Goal: Task Accomplishment & Management: Complete application form

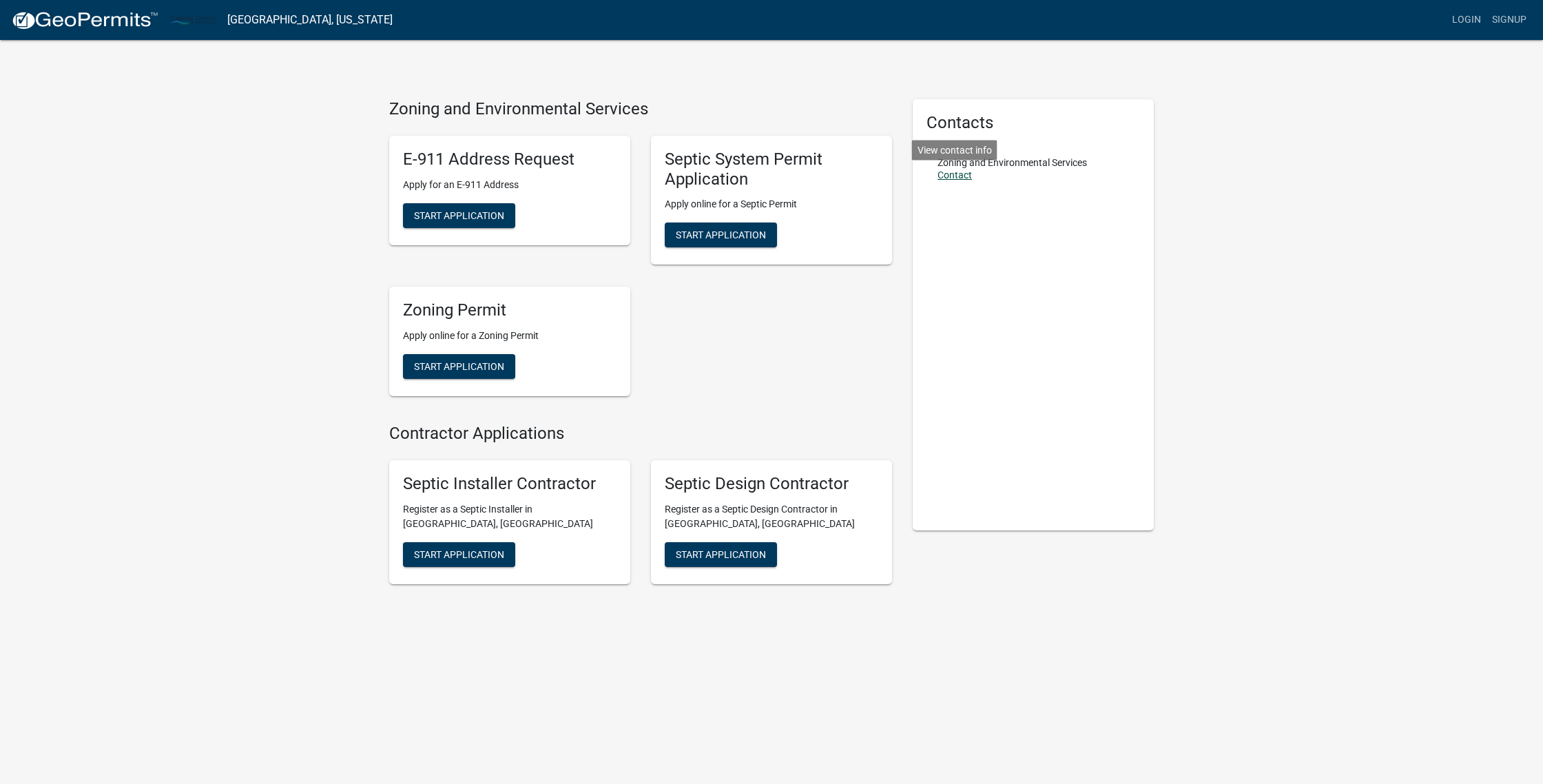
click at [953, 173] on link "Contact" at bounding box center [955, 175] width 35 height 11
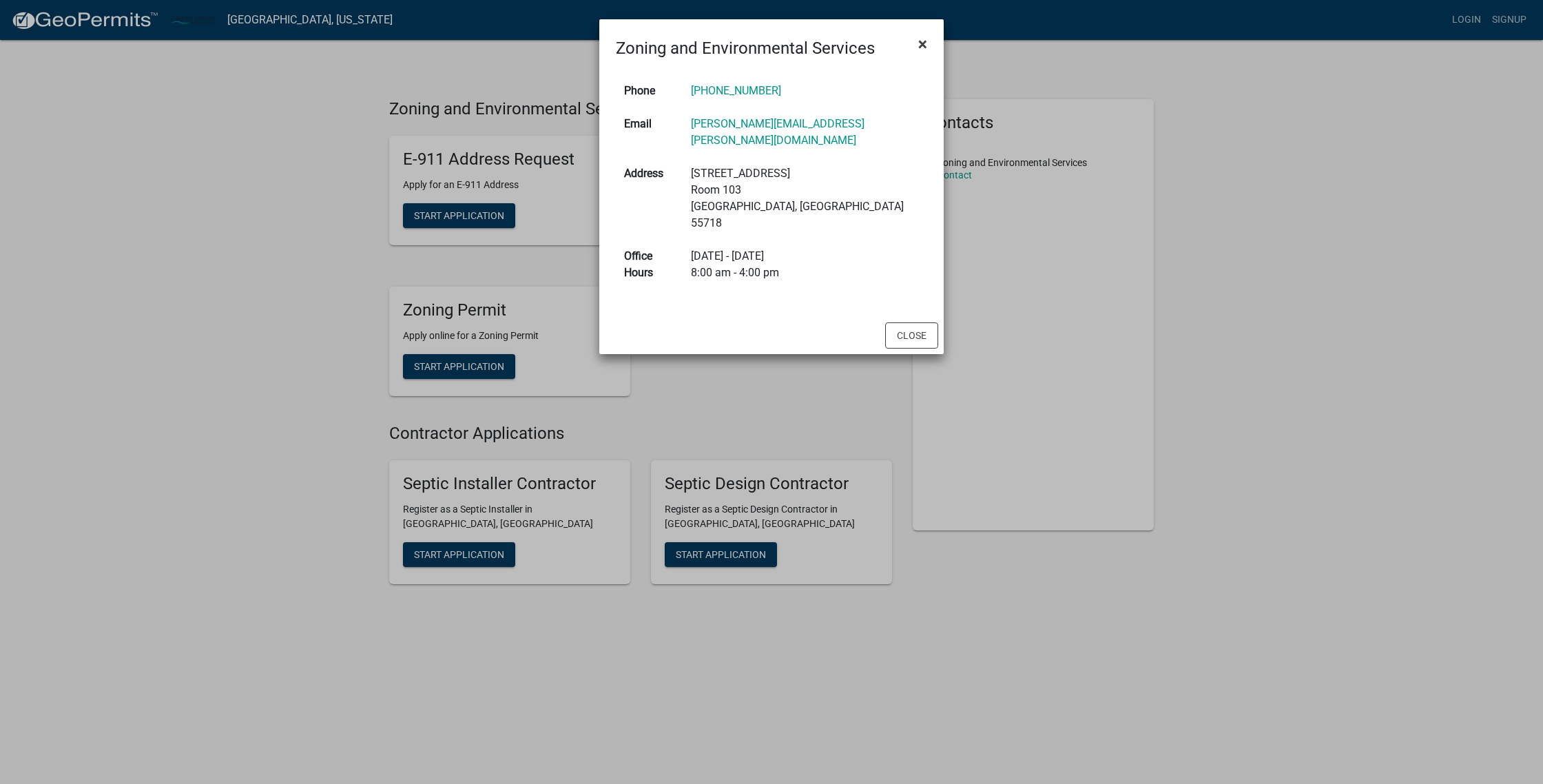
click at [920, 43] on span "×" at bounding box center [923, 45] width 9 height 20
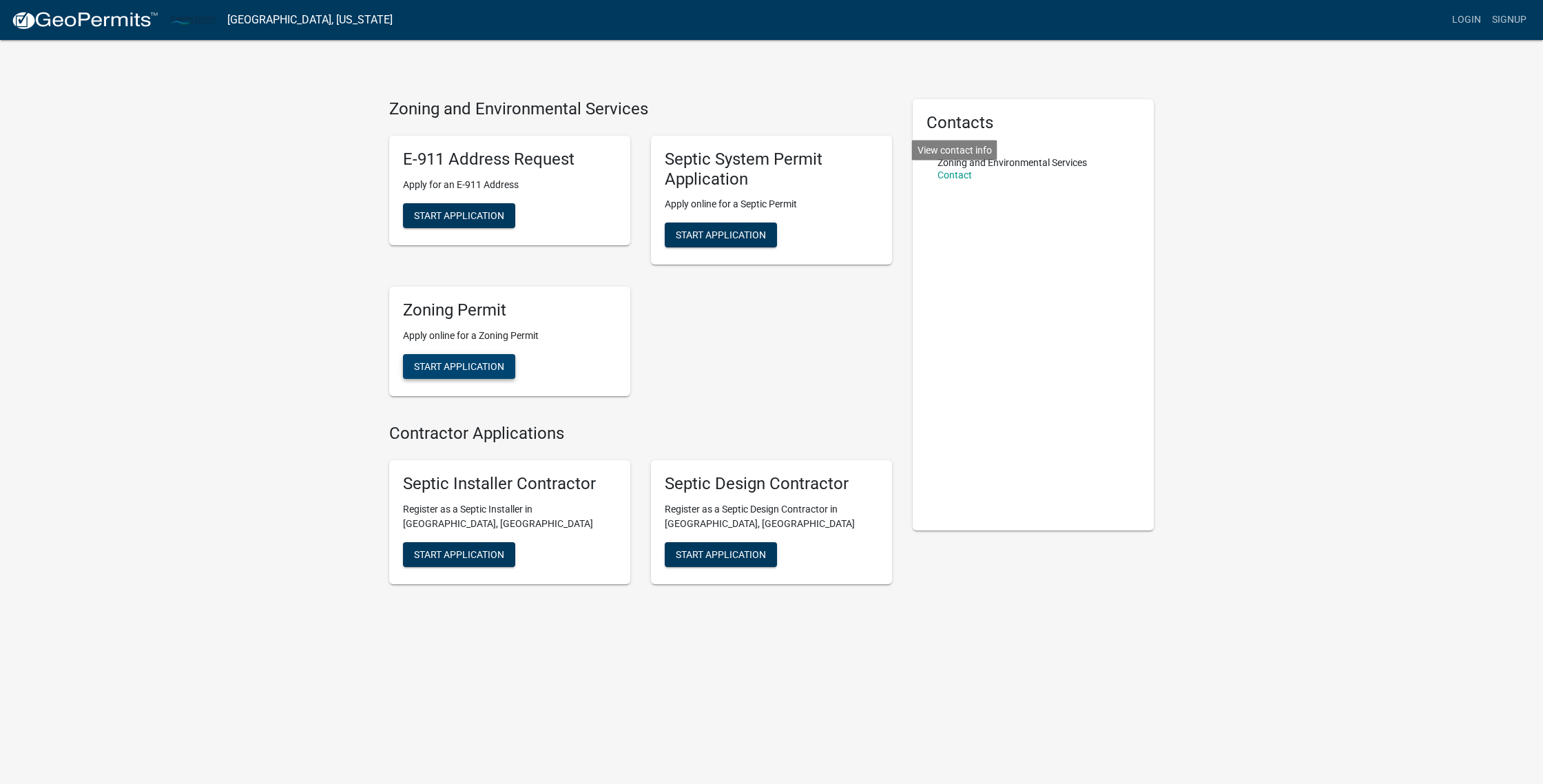
click at [496, 371] on span "Start Application" at bounding box center [459, 366] width 90 height 11
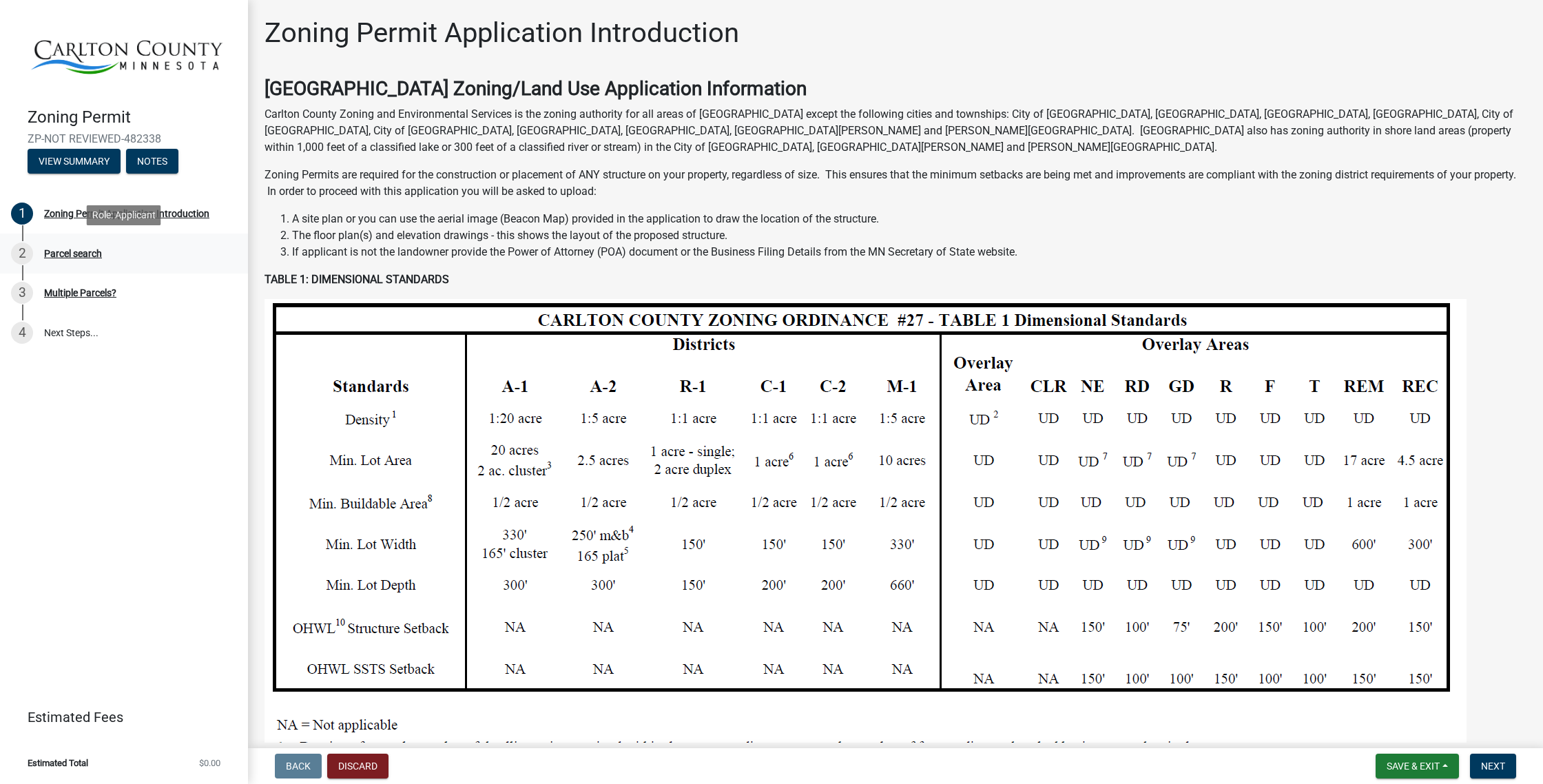
click at [77, 263] on div "2 Parcel search" at bounding box center [118, 254] width 215 height 22
click at [90, 254] on div "Parcel search" at bounding box center [72, 254] width 58 height 10
click at [79, 254] on div "Parcel search" at bounding box center [72, 254] width 58 height 10
click at [95, 263] on div "2 Parcel search" at bounding box center [118, 254] width 215 height 22
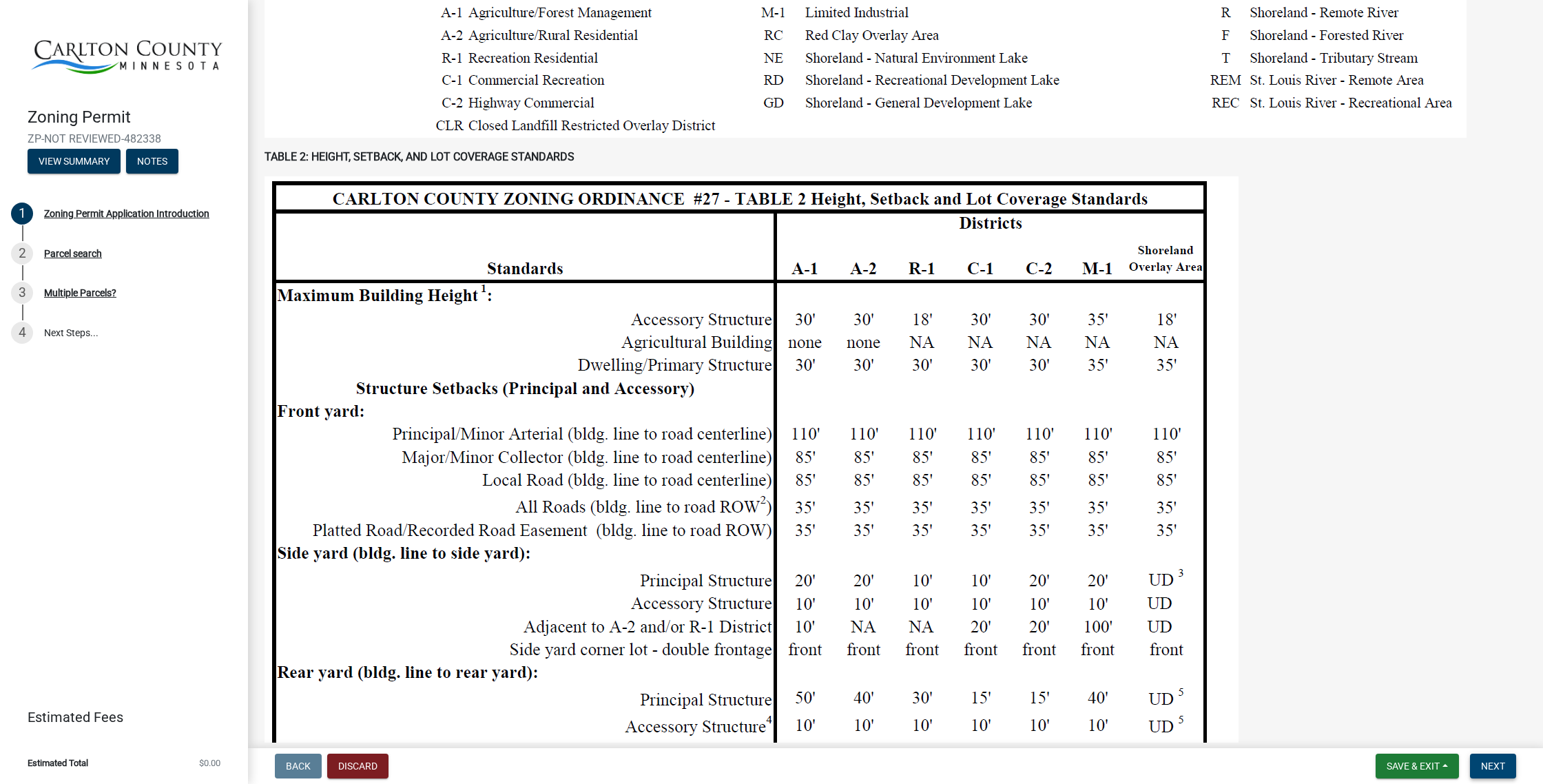
scroll to position [1033, 0]
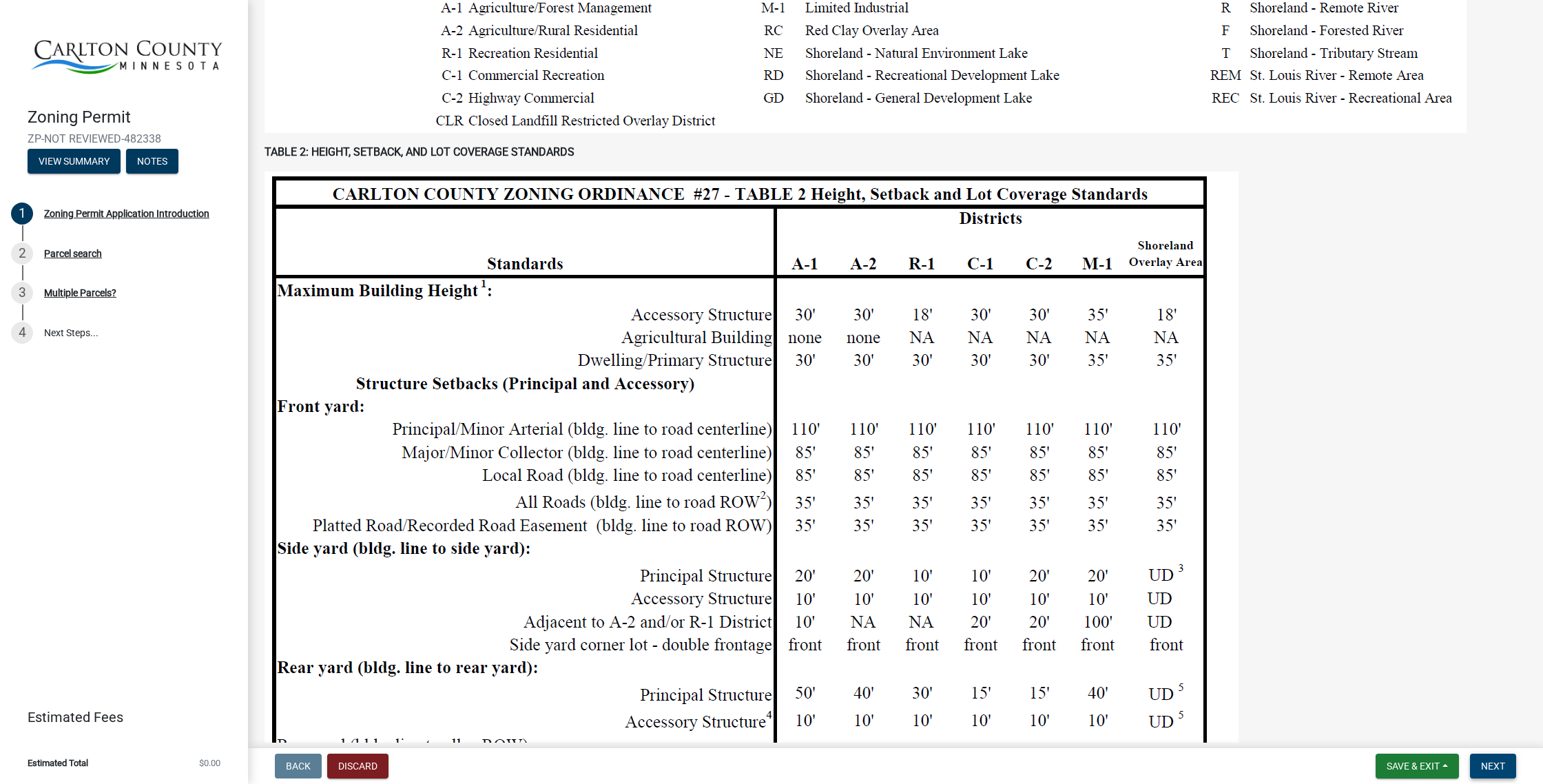
click at [1497, 763] on span "Next" at bounding box center [1493, 766] width 24 height 11
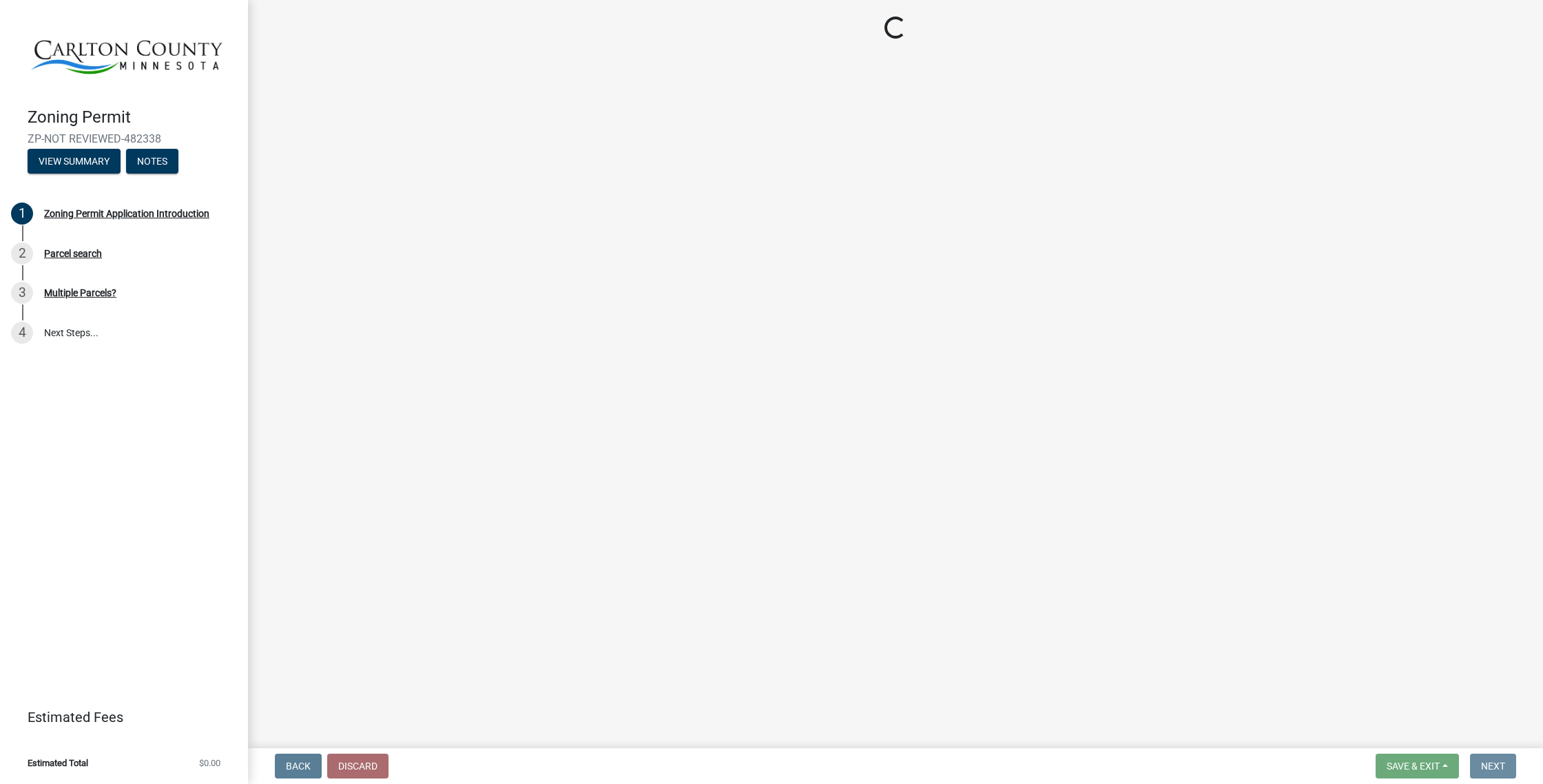
scroll to position [0, 0]
